Goal: Transaction & Acquisition: Download file/media

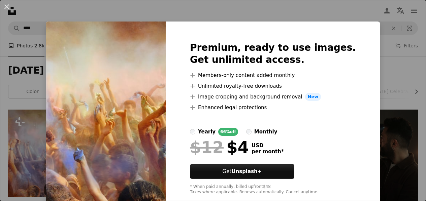
scroll to position [67, 0]
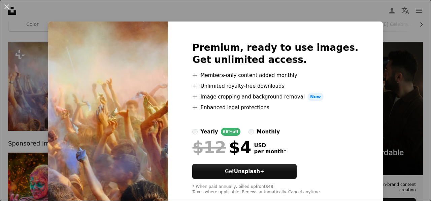
click at [398, 93] on div "An X shape Premium, ready to use images. Get unlimited access. A plus sign Memb…" at bounding box center [215, 100] width 431 height 201
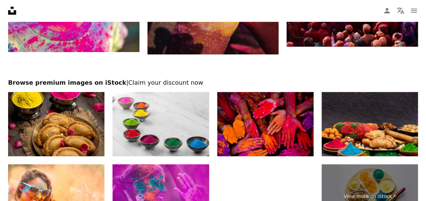
scroll to position [1002, 0]
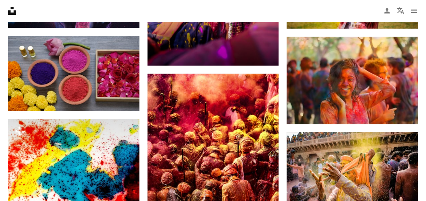
scroll to position [1506, 0]
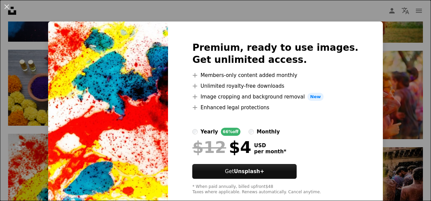
click at [387, 95] on div "An X shape Premium, ready to use images. Get unlimited access. A plus sign Memb…" at bounding box center [215, 100] width 431 height 201
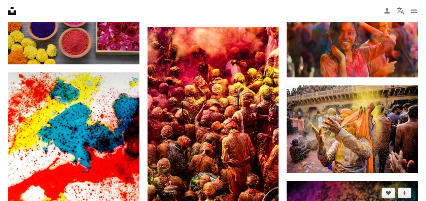
scroll to position [1540, 0]
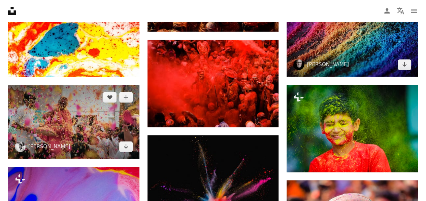
scroll to position [1742, 0]
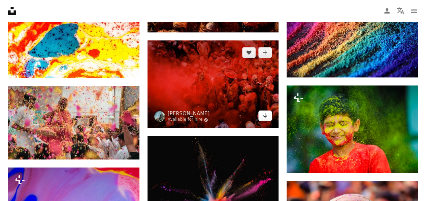
click at [268, 119] on link "Arrow pointing down" at bounding box center [264, 115] width 13 height 11
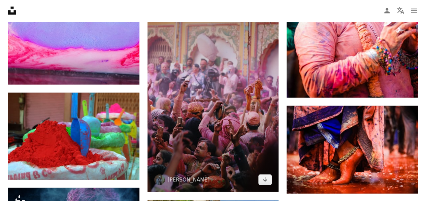
scroll to position [2011, 0]
